Goal: Transaction & Acquisition: Purchase product/service

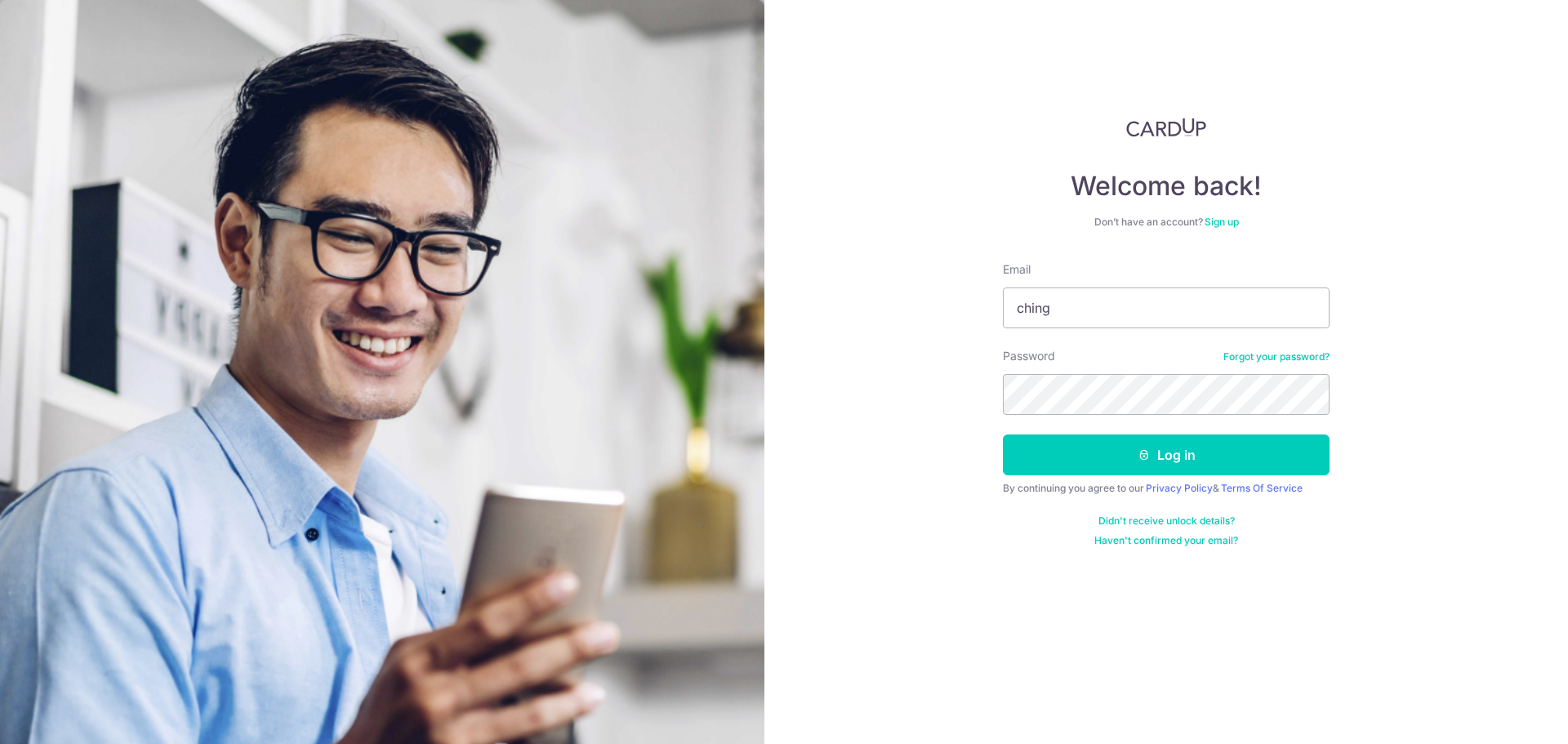
type input "[EMAIL_ADDRESS][DOMAIN_NAME]"
click at [1135, 464] on button "Log in" at bounding box center [1166, 455] width 327 height 41
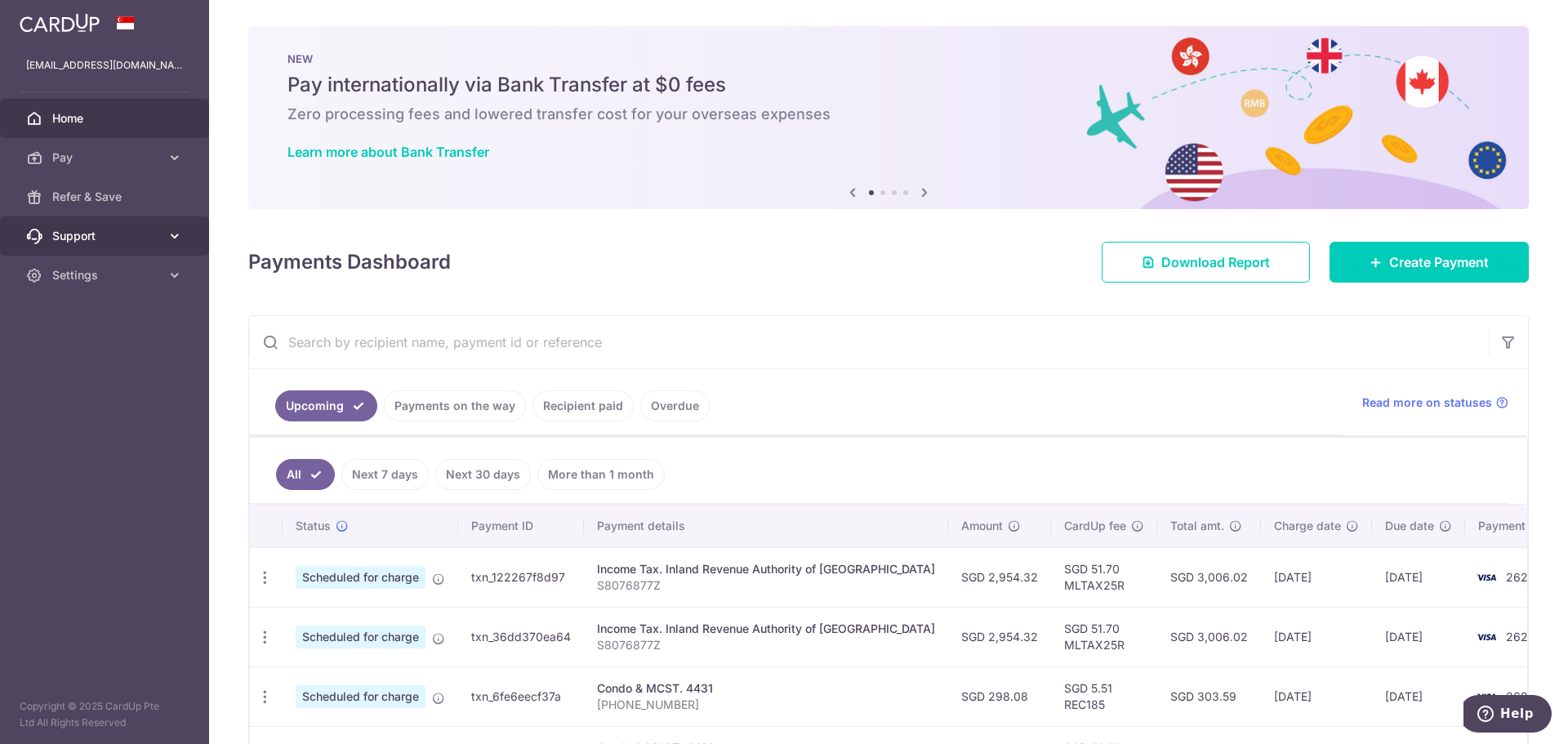
click at [122, 236] on span "Support" at bounding box center [106, 236] width 107 height 16
click at [118, 207] on link "Refer & Save" at bounding box center [104, 196] width 209 height 39
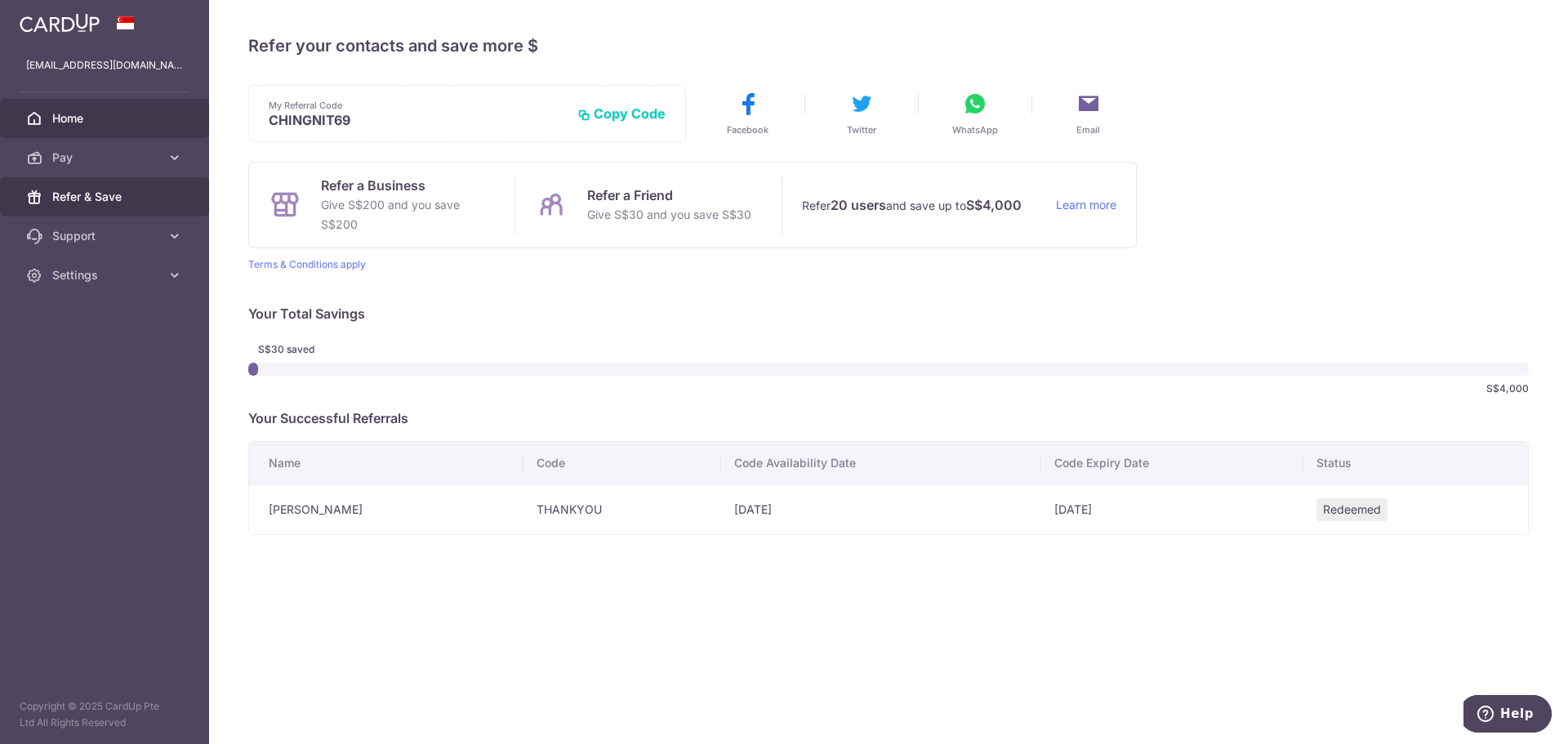
click at [76, 114] on span "Home" at bounding box center [106, 118] width 107 height 16
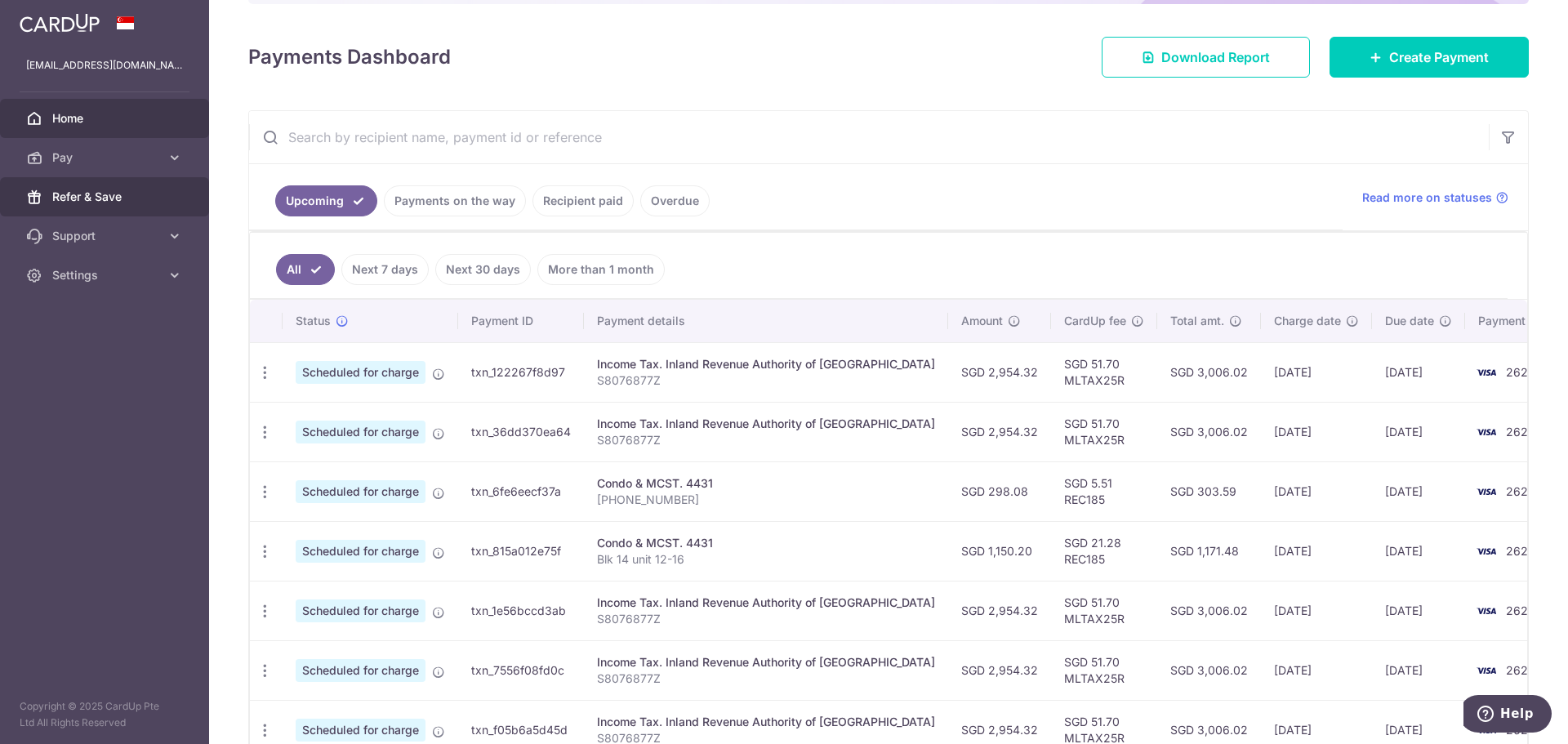
scroll to position [116, 0]
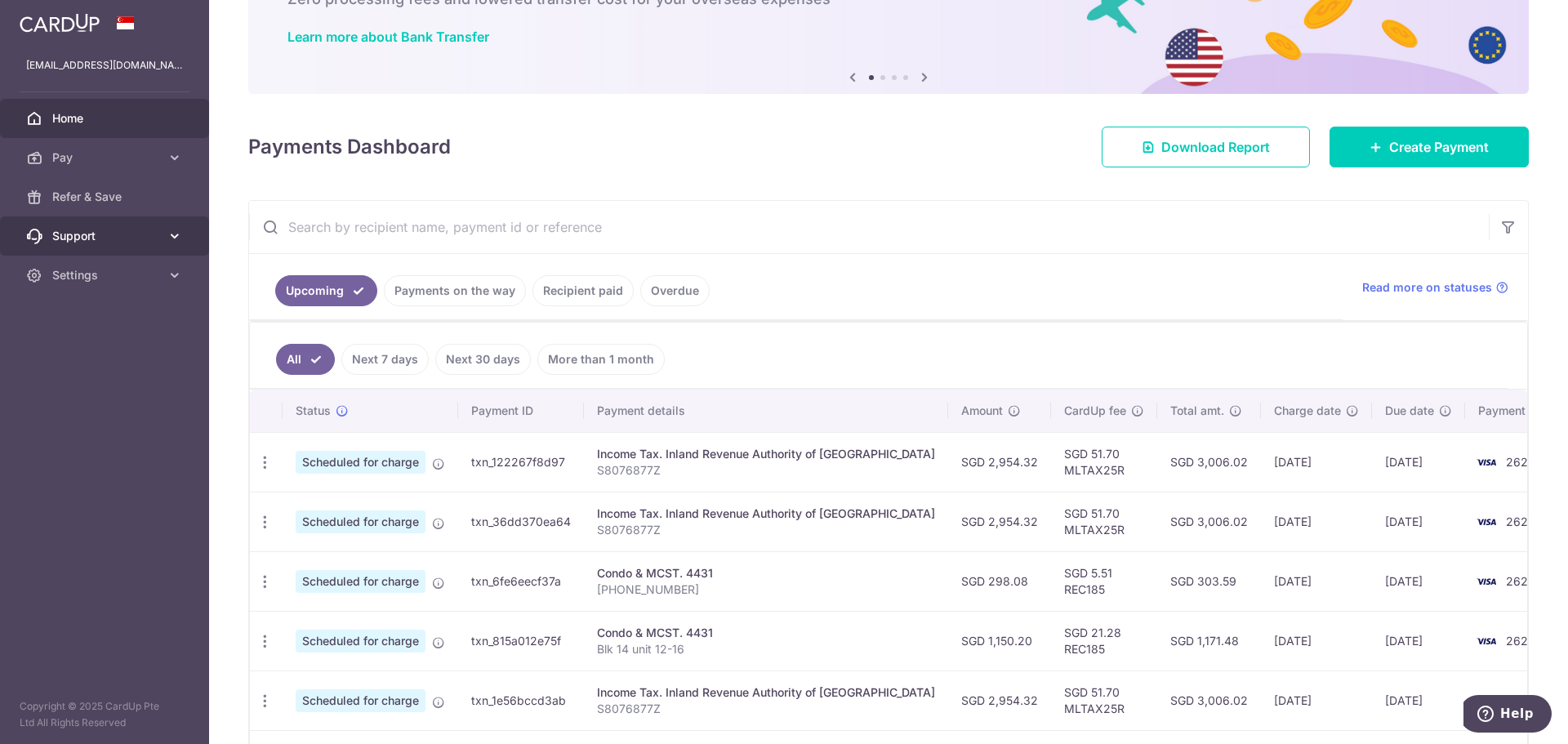
click at [148, 236] on span "Support" at bounding box center [106, 236] width 107 height 16
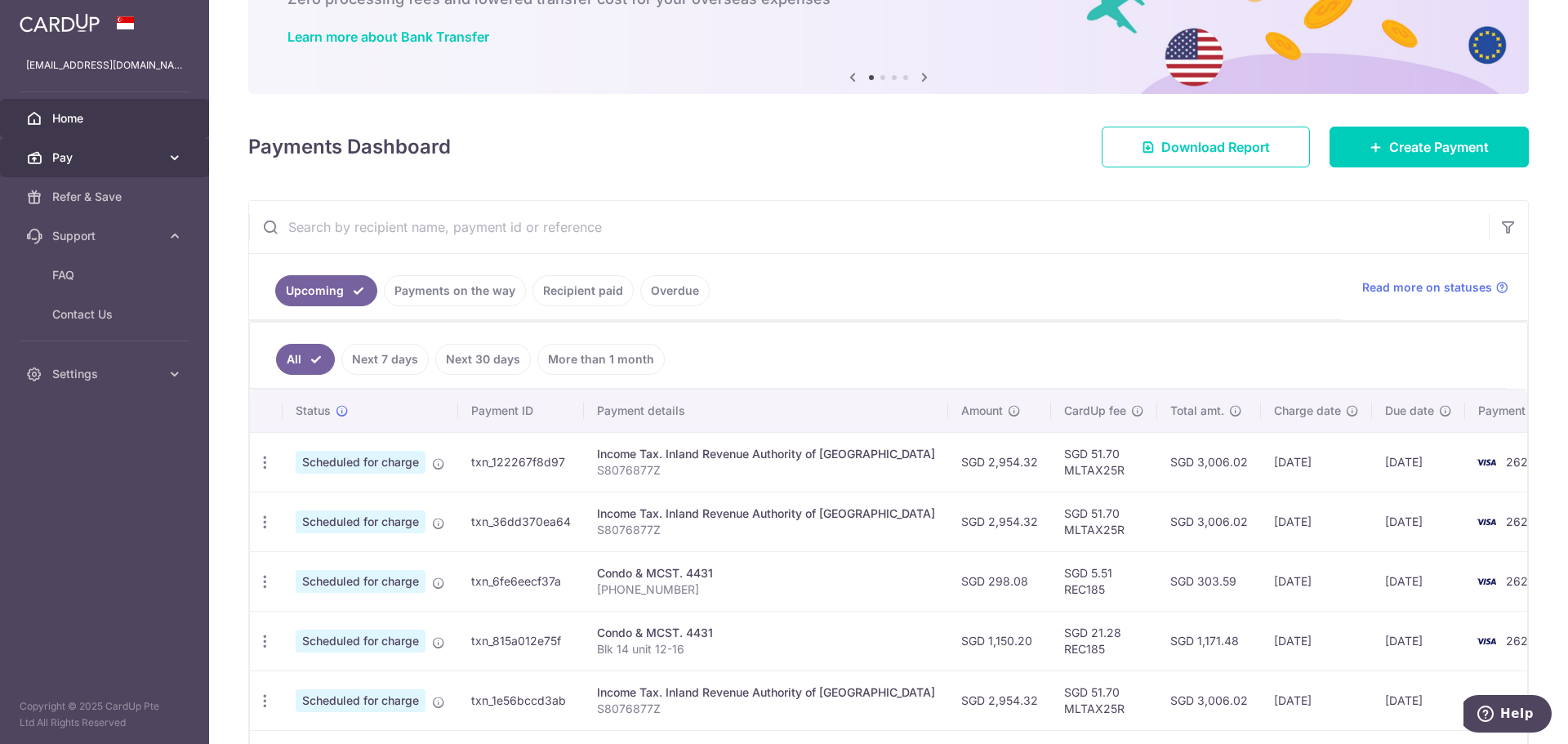
click at [163, 152] on link "Pay" at bounding box center [104, 157] width 209 height 39
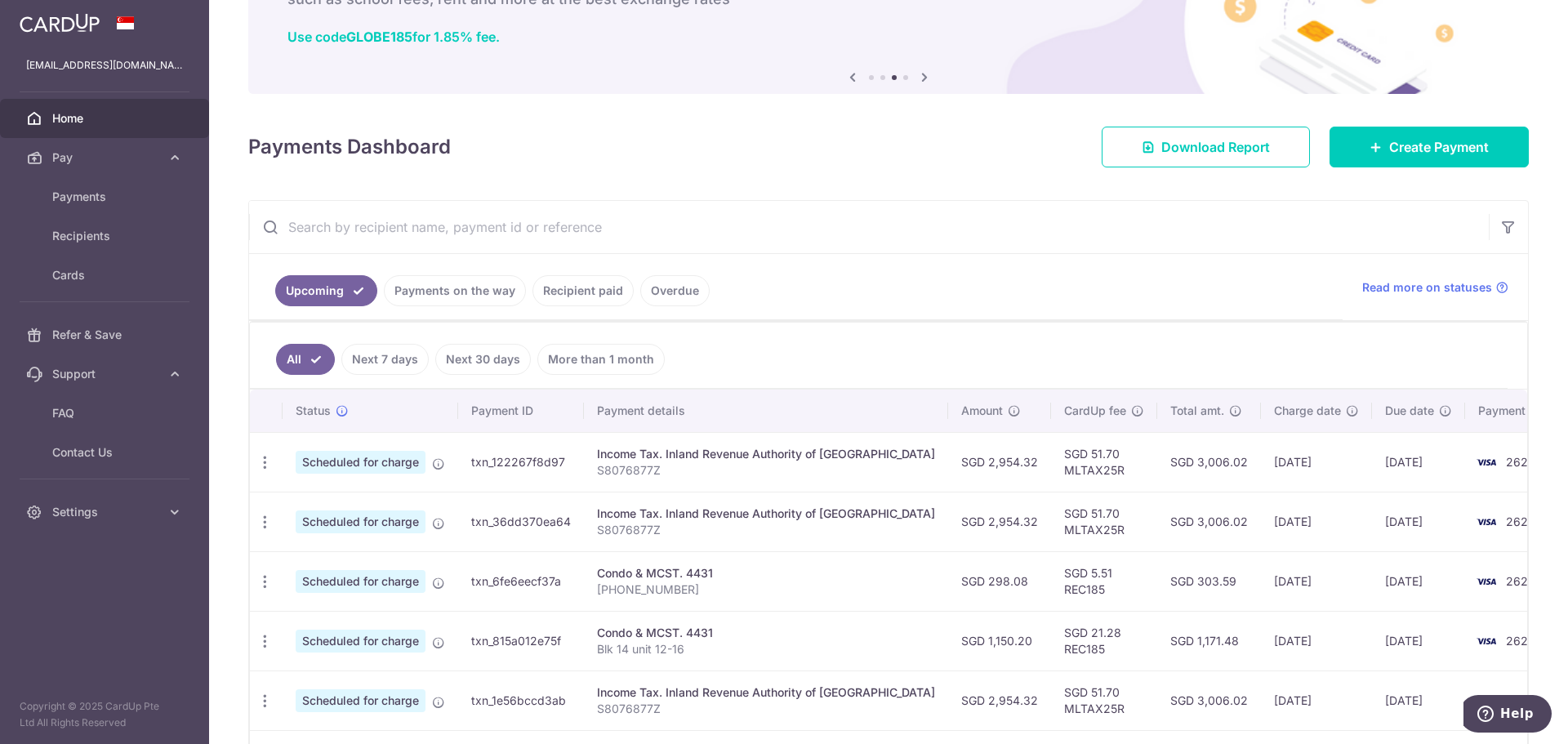
scroll to position [0, 0]
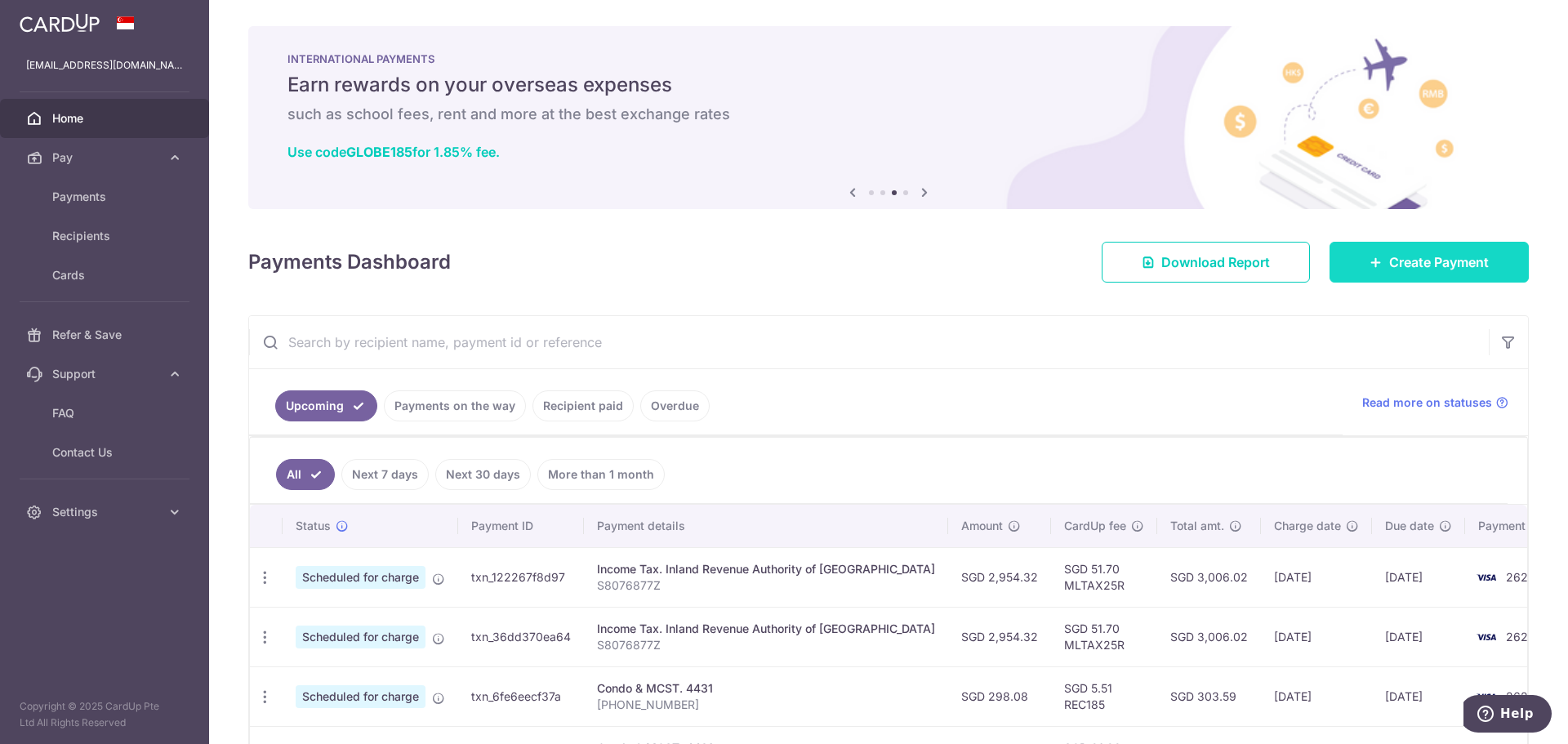
click at [1460, 261] on span "Create Payment" at bounding box center [1439, 262] width 99 height 20
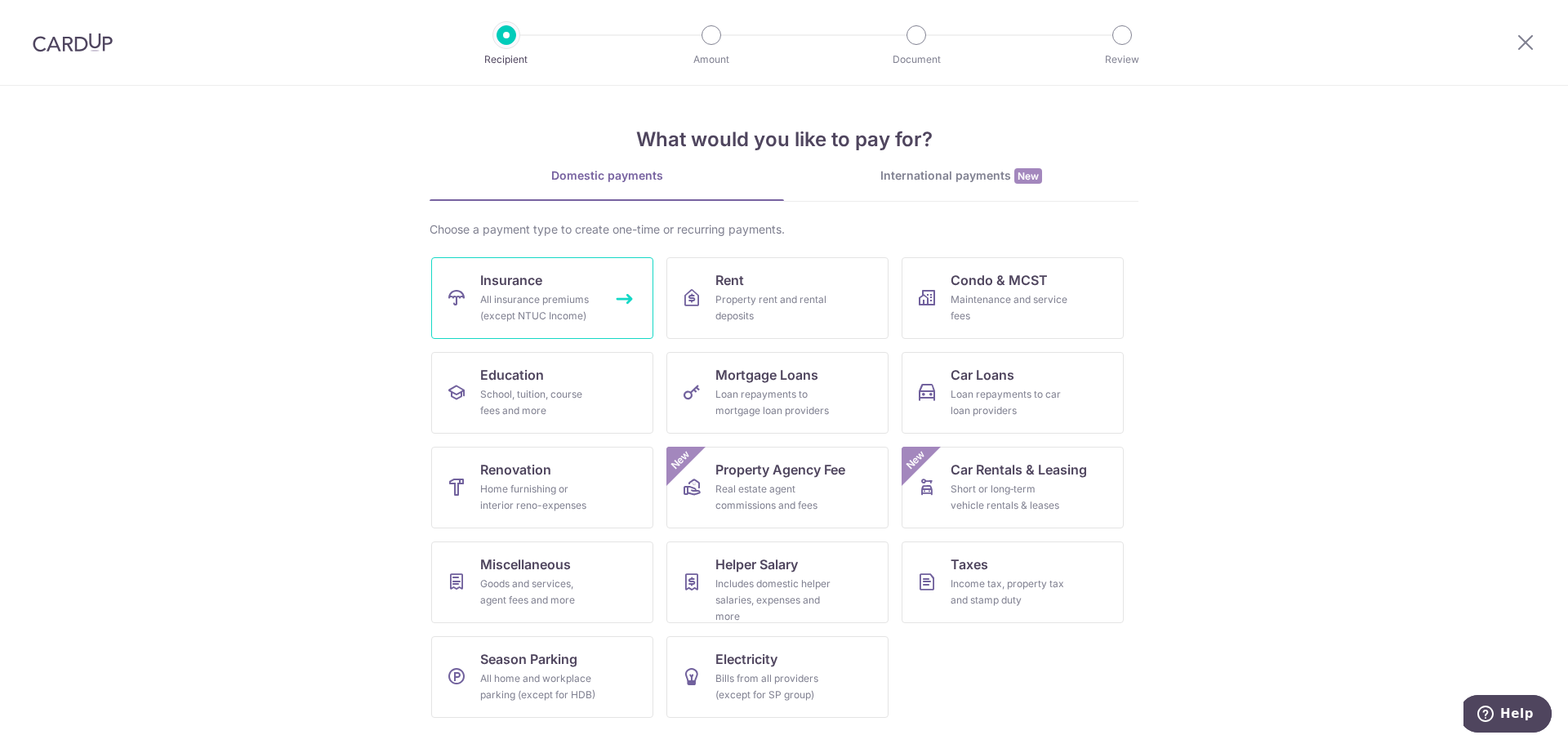
click at [529, 306] on div "All insurance premiums (except NTUC Income)" at bounding box center [539, 308] width 117 height 33
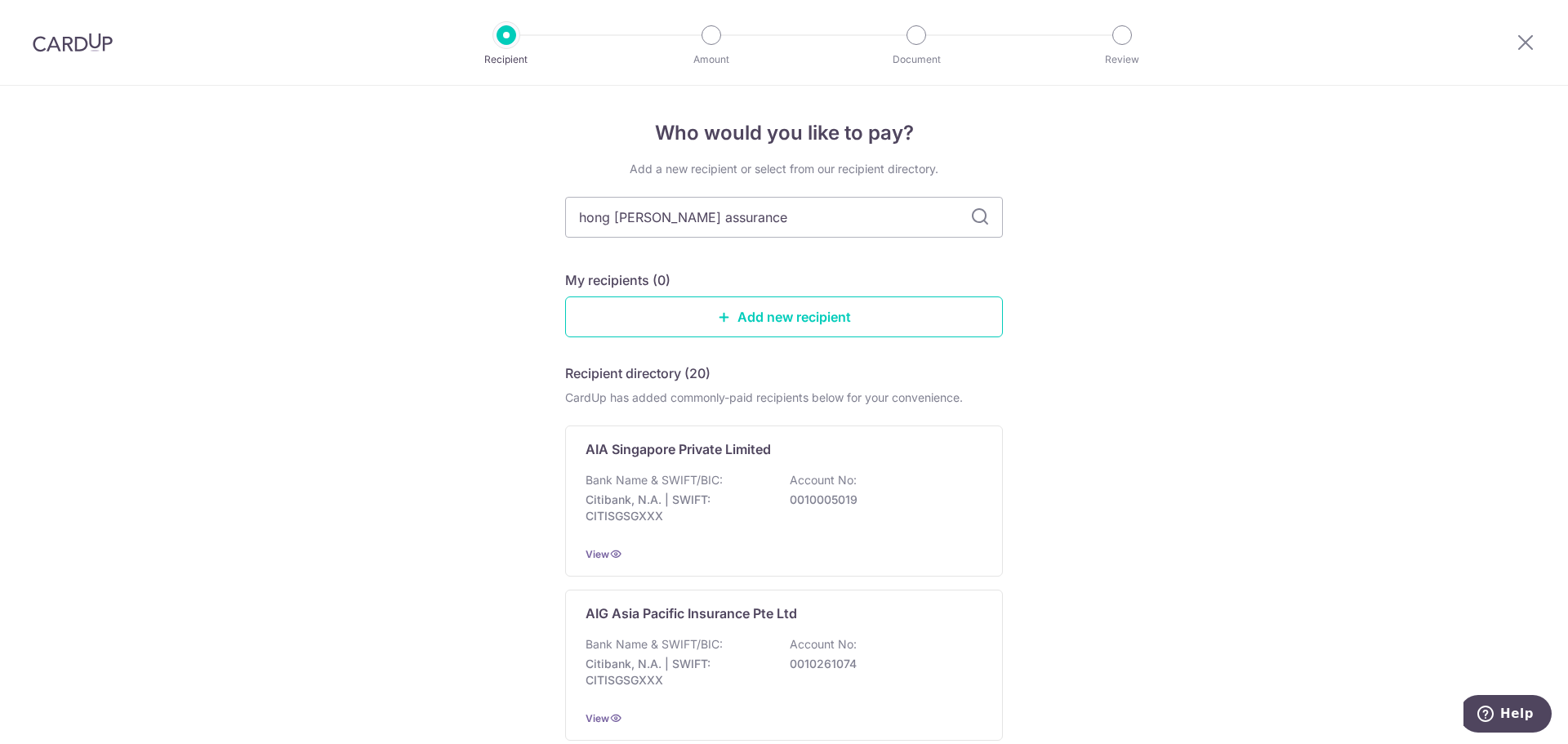
type input "hong [PERSON_NAME] assurance"
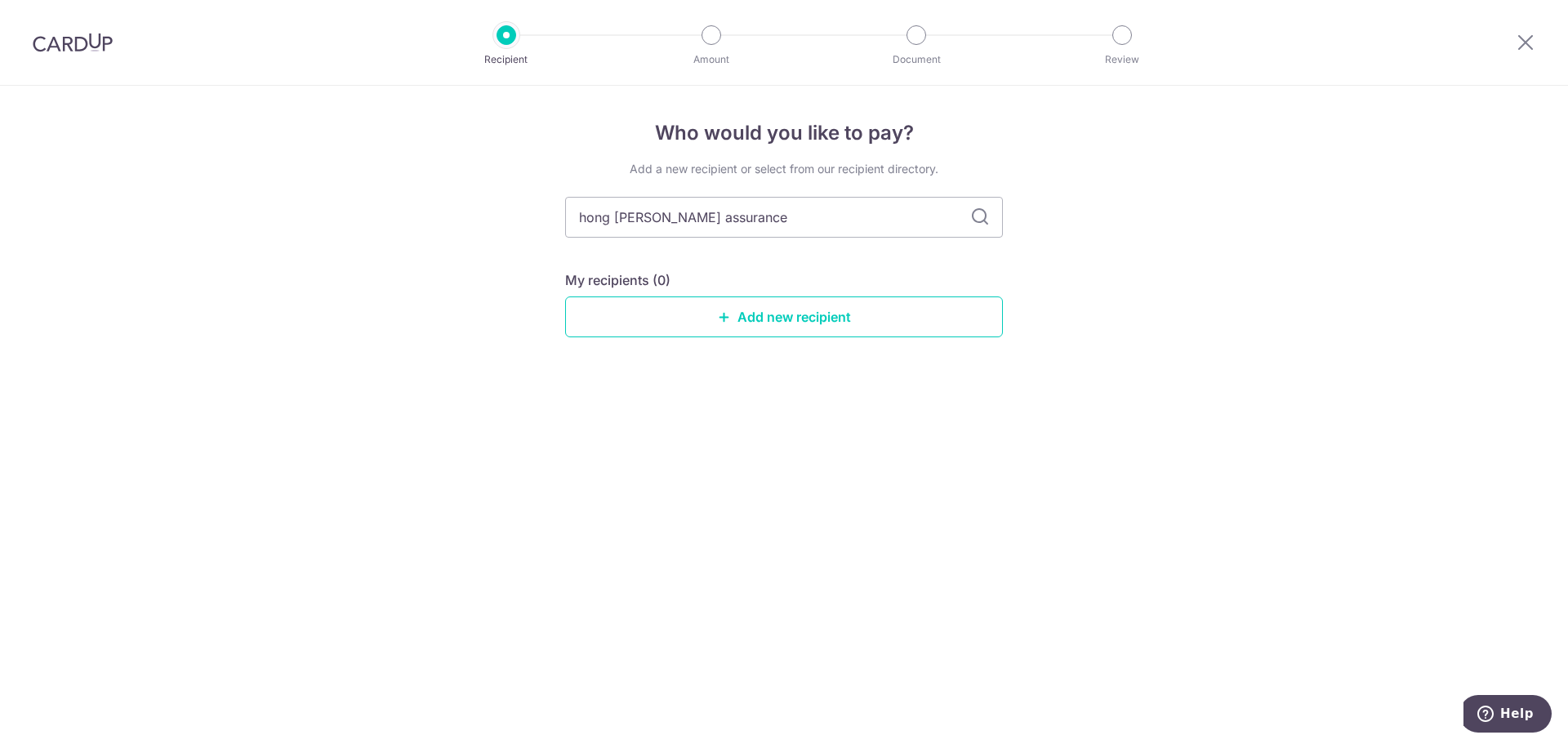
click at [979, 216] on icon at bounding box center [980, 218] width 20 height 20
click at [824, 324] on link "Add new recipient" at bounding box center [784, 317] width 438 height 41
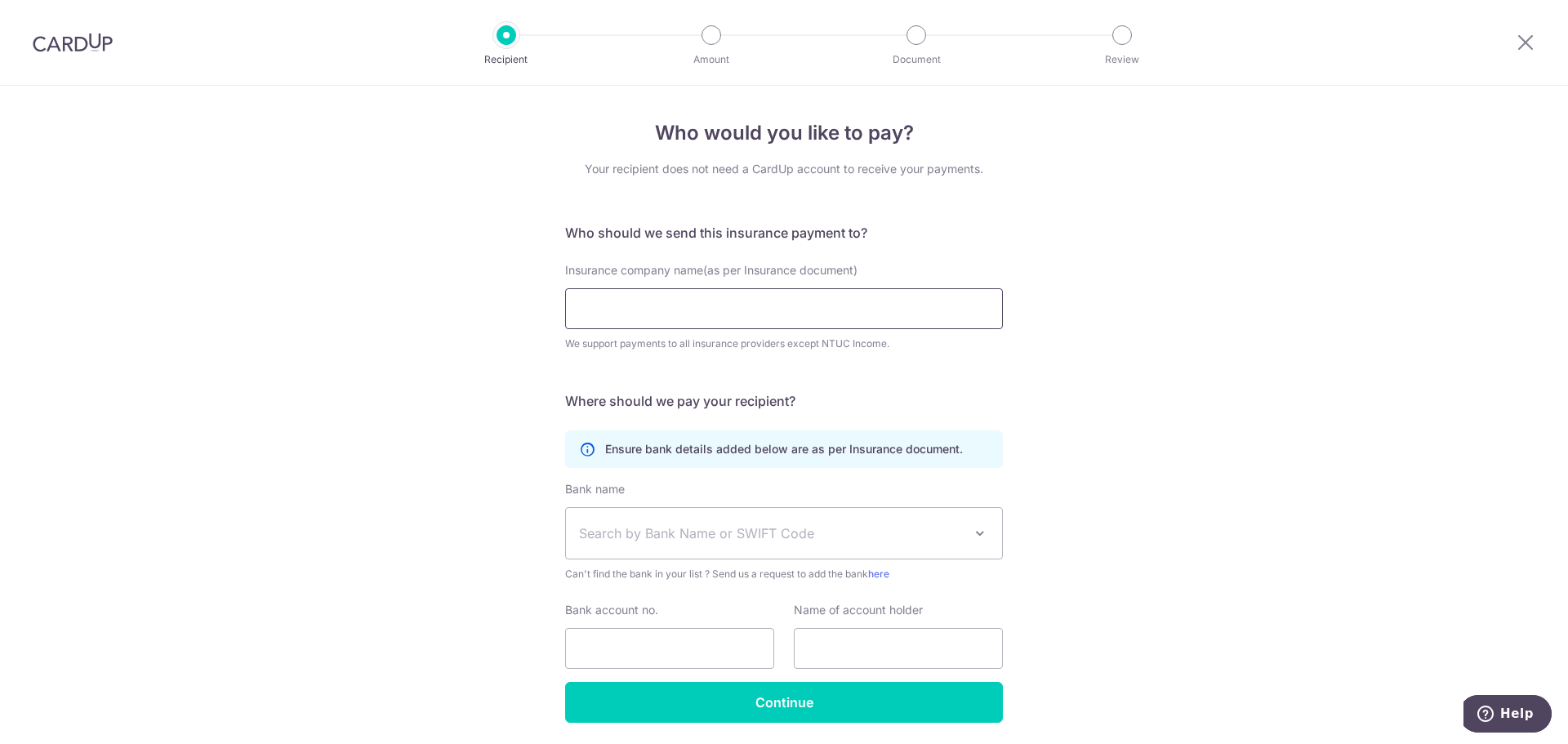
click at [634, 318] on input "Insurance company name(as per Insurance document)" at bounding box center [784, 309] width 438 height 41
